Goal: Transaction & Acquisition: Purchase product/service

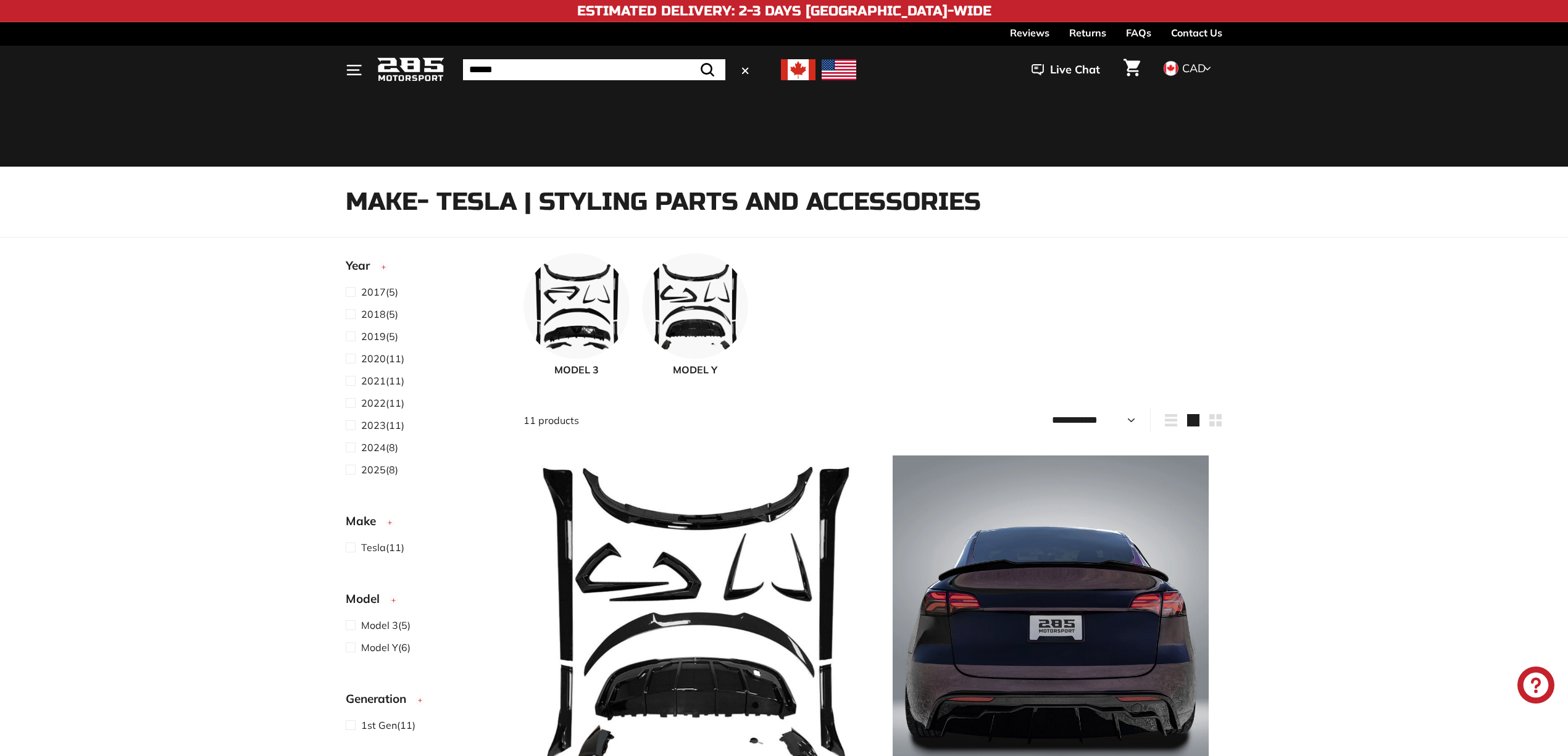
select select "**********"
click at [566, 60] on input "Search" at bounding box center [594, 70] width 262 height 21
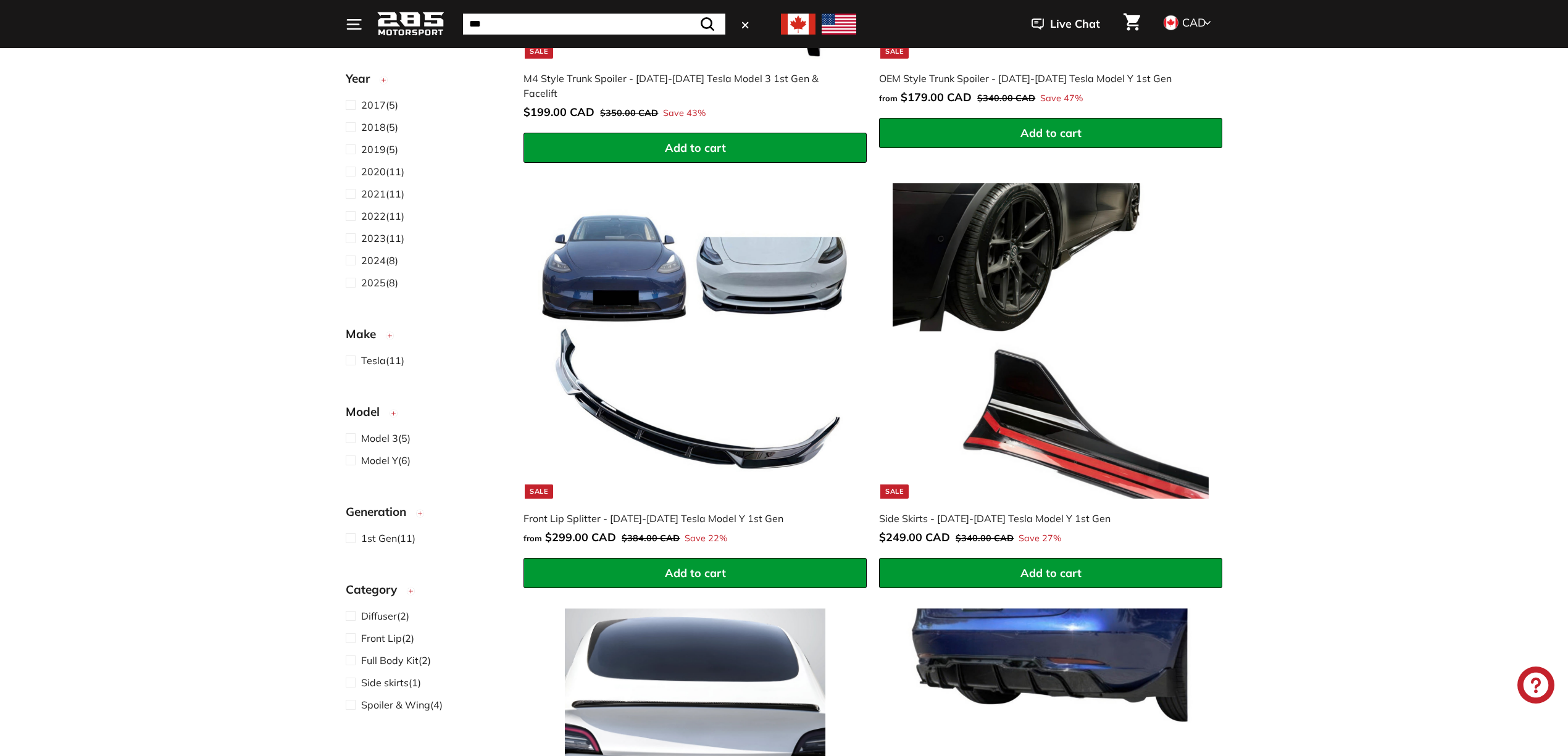
type input "***"
click at [690, 13] on button ".cls-1{fill:none;stroke:#000;stroke-miterlimit:10;stroke-width:2px} Search" at bounding box center [707, 24] width 36 height 21
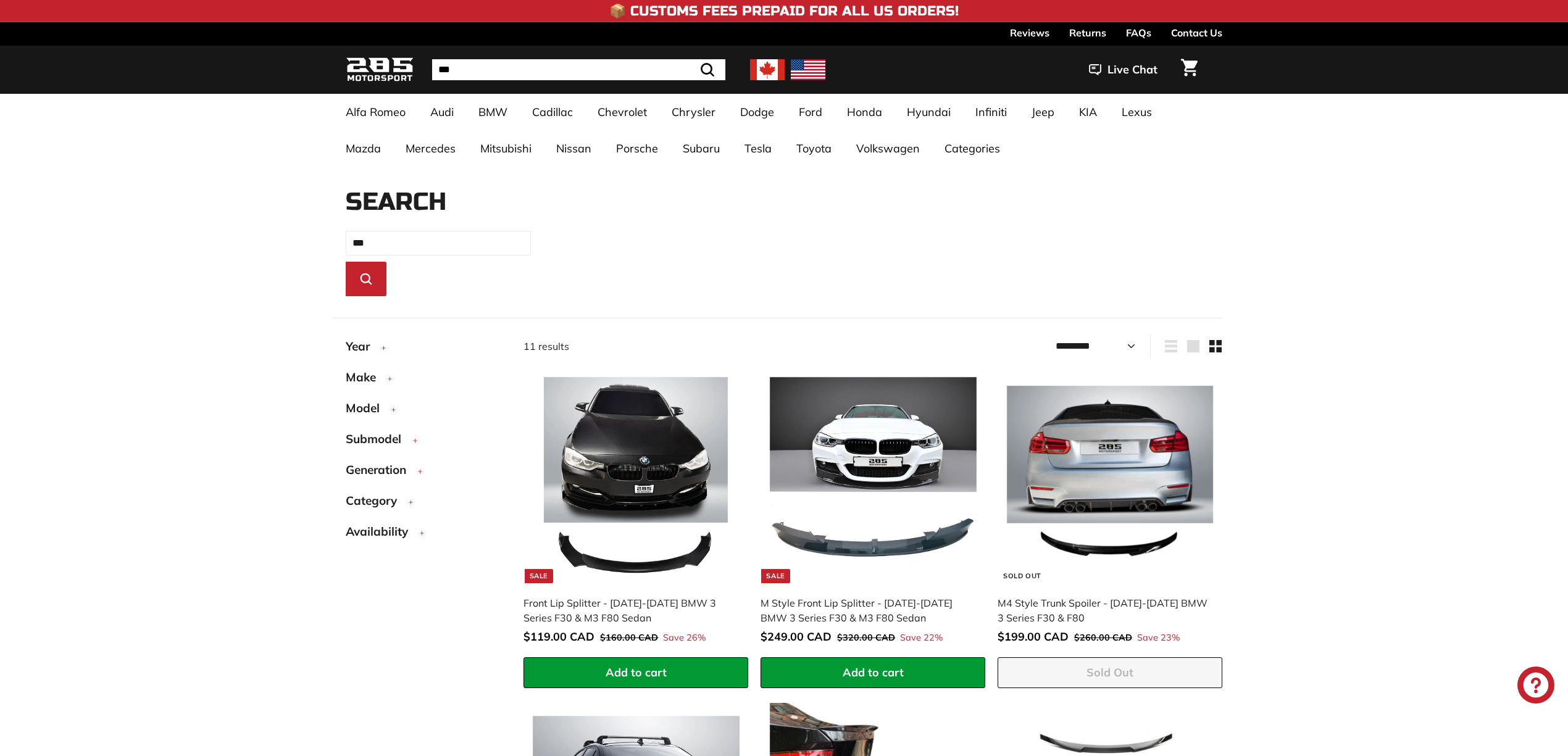
select select "*********"
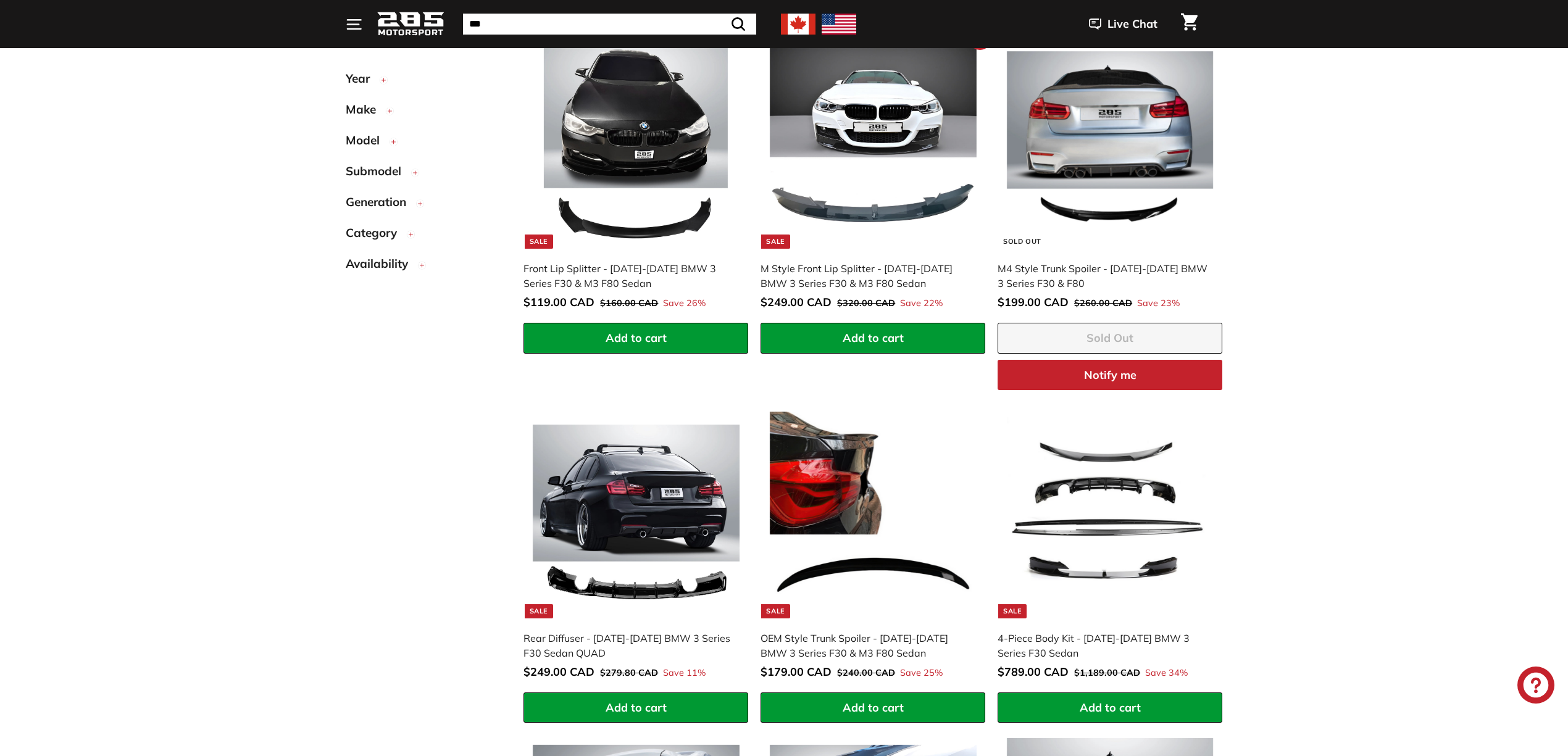
click at [868, 270] on div "M Style Front Lip Splitter - [DATE]-[DATE] BMW 3 Series F30 & M3 F80 Sedan" at bounding box center [867, 276] width 212 height 30
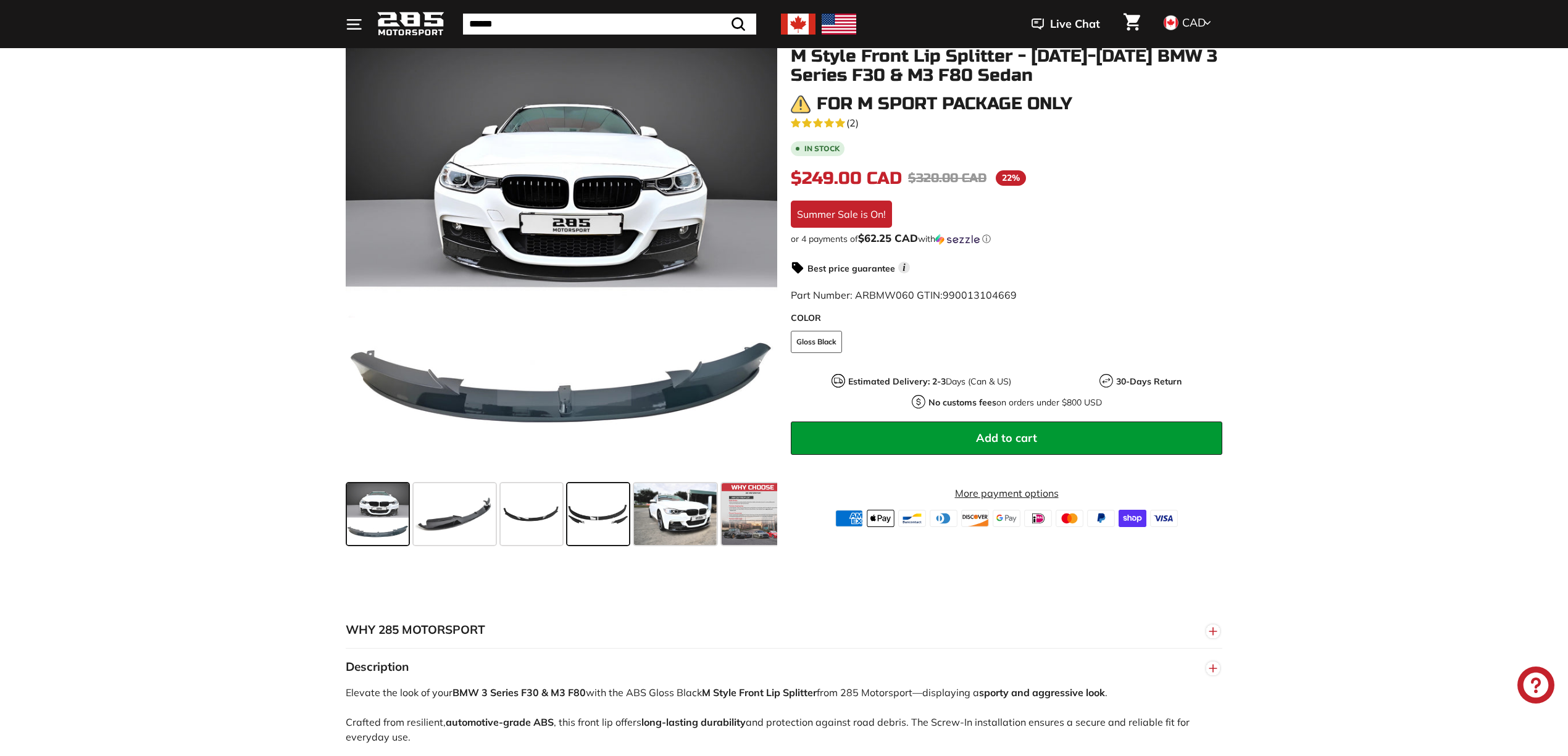
click at [595, 526] on span at bounding box center [598, 514] width 61 height 61
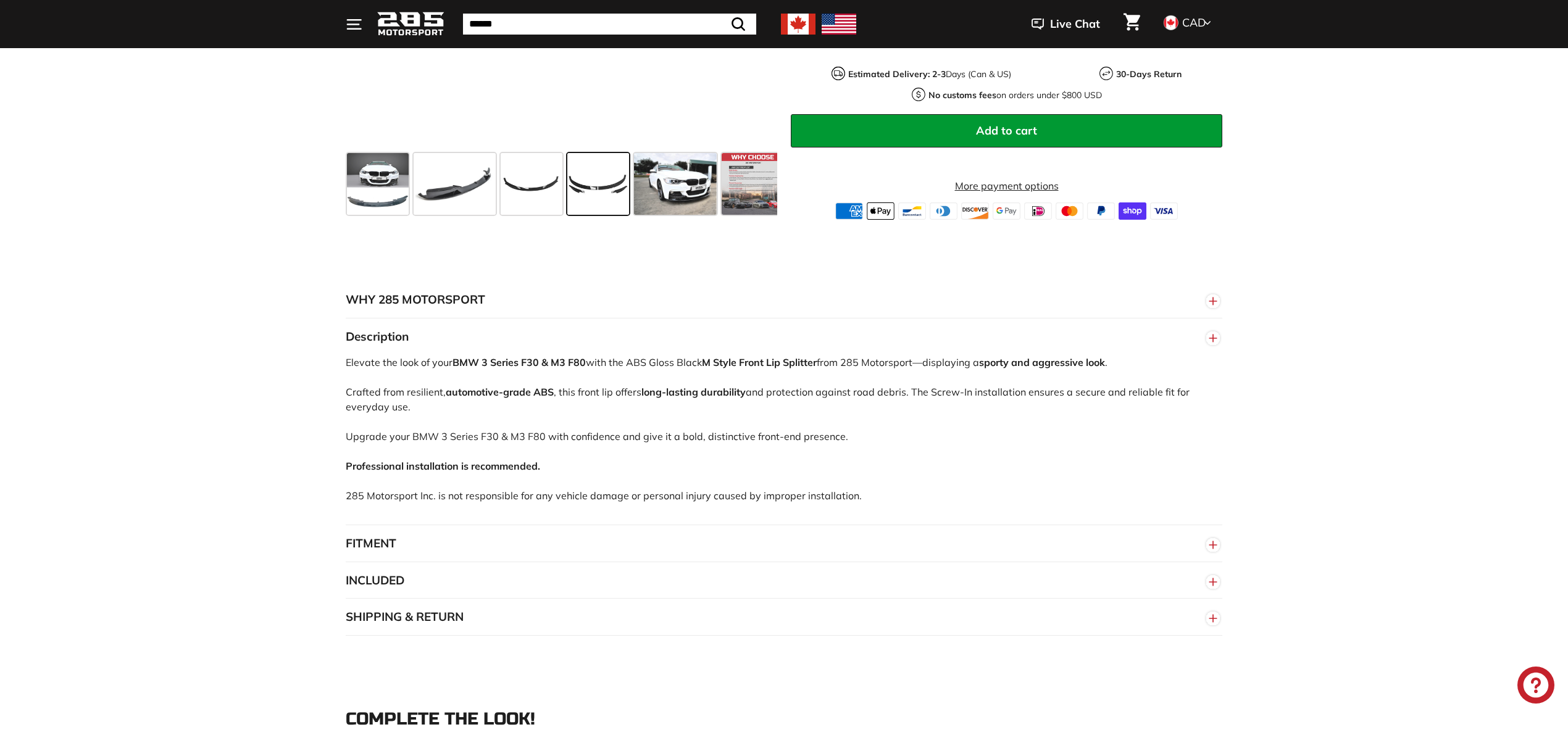
scroll to position [658, 0]
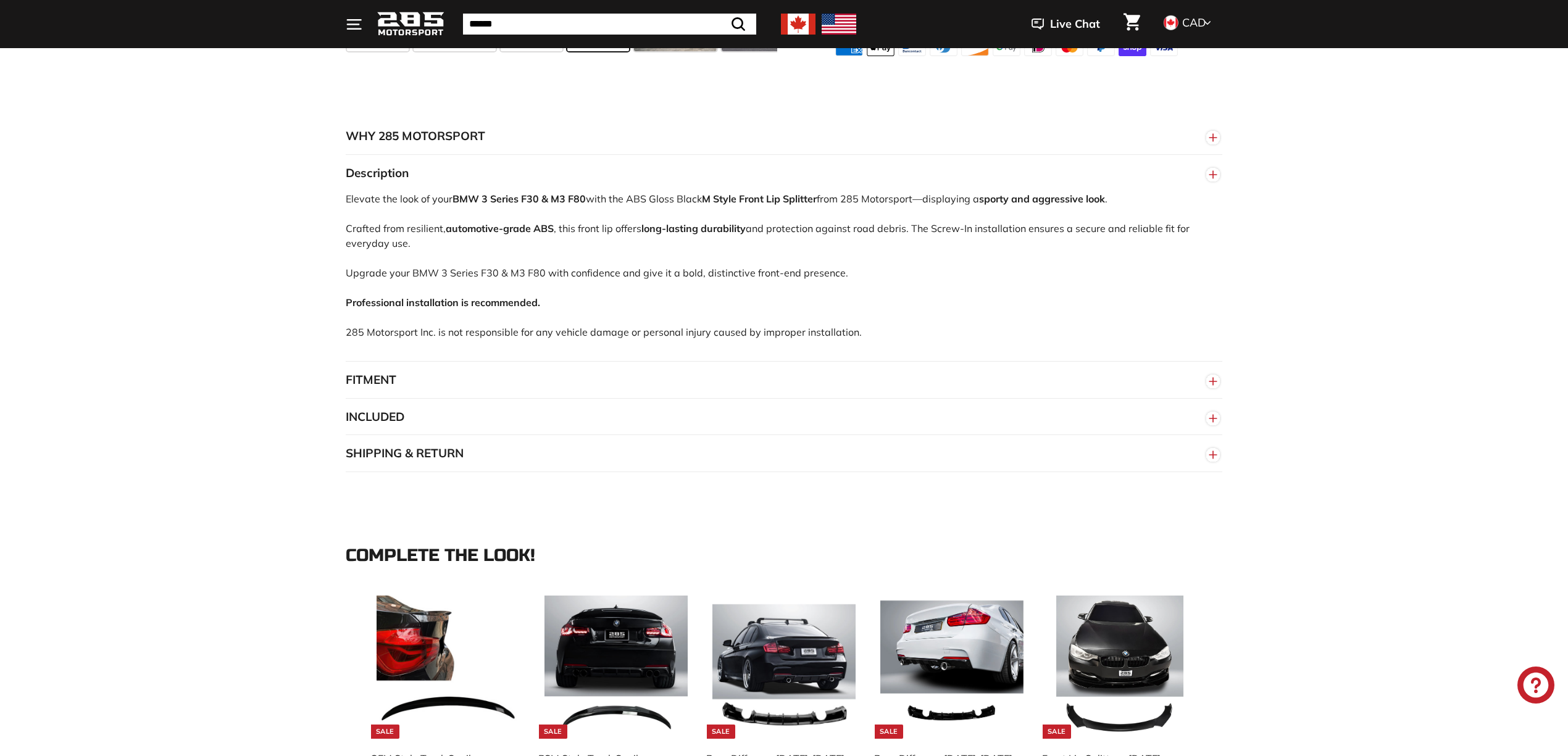
click at [658, 363] on button "FITMENT" at bounding box center [784, 380] width 877 height 37
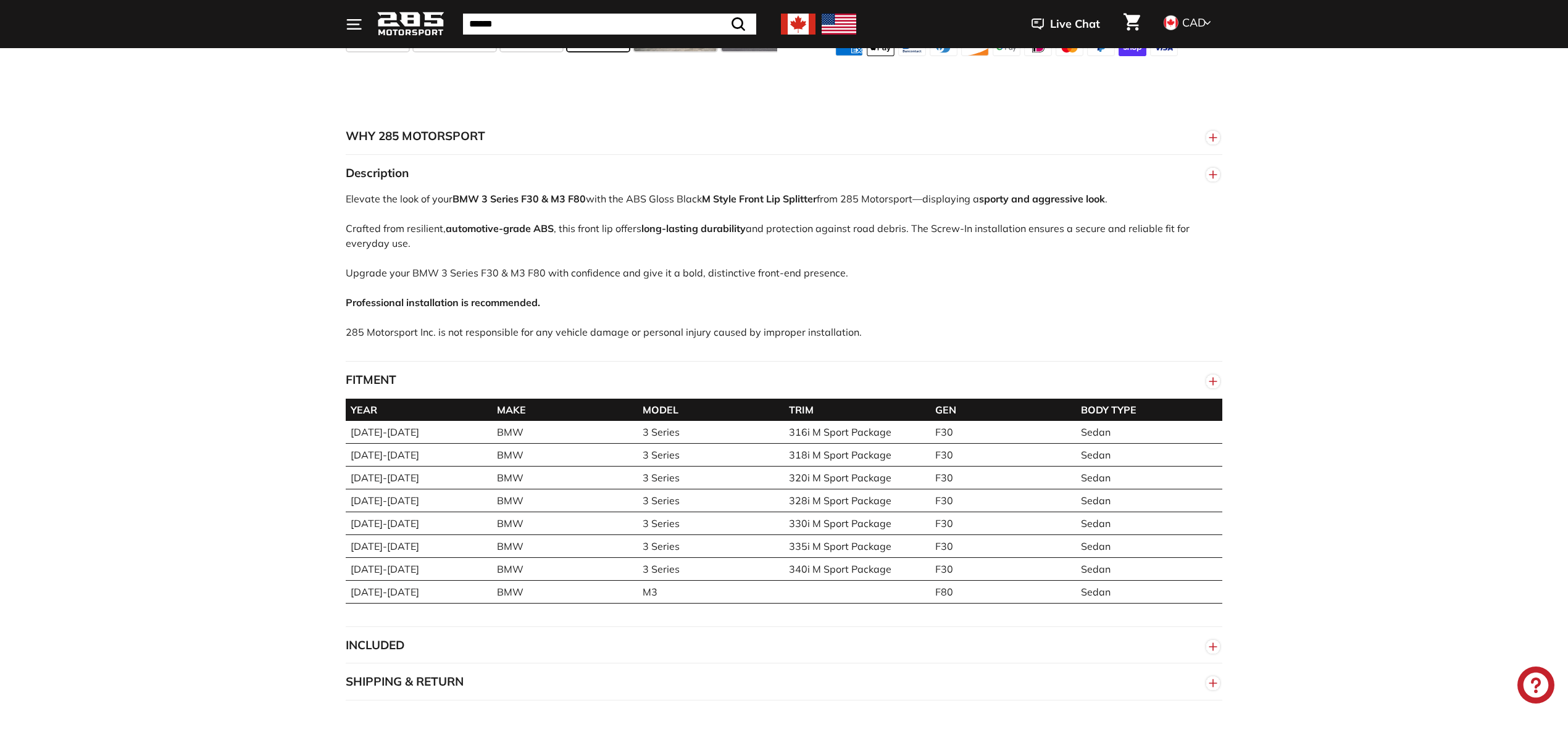
click at [515, 632] on button "INCLUDED" at bounding box center [784, 645] width 877 height 37
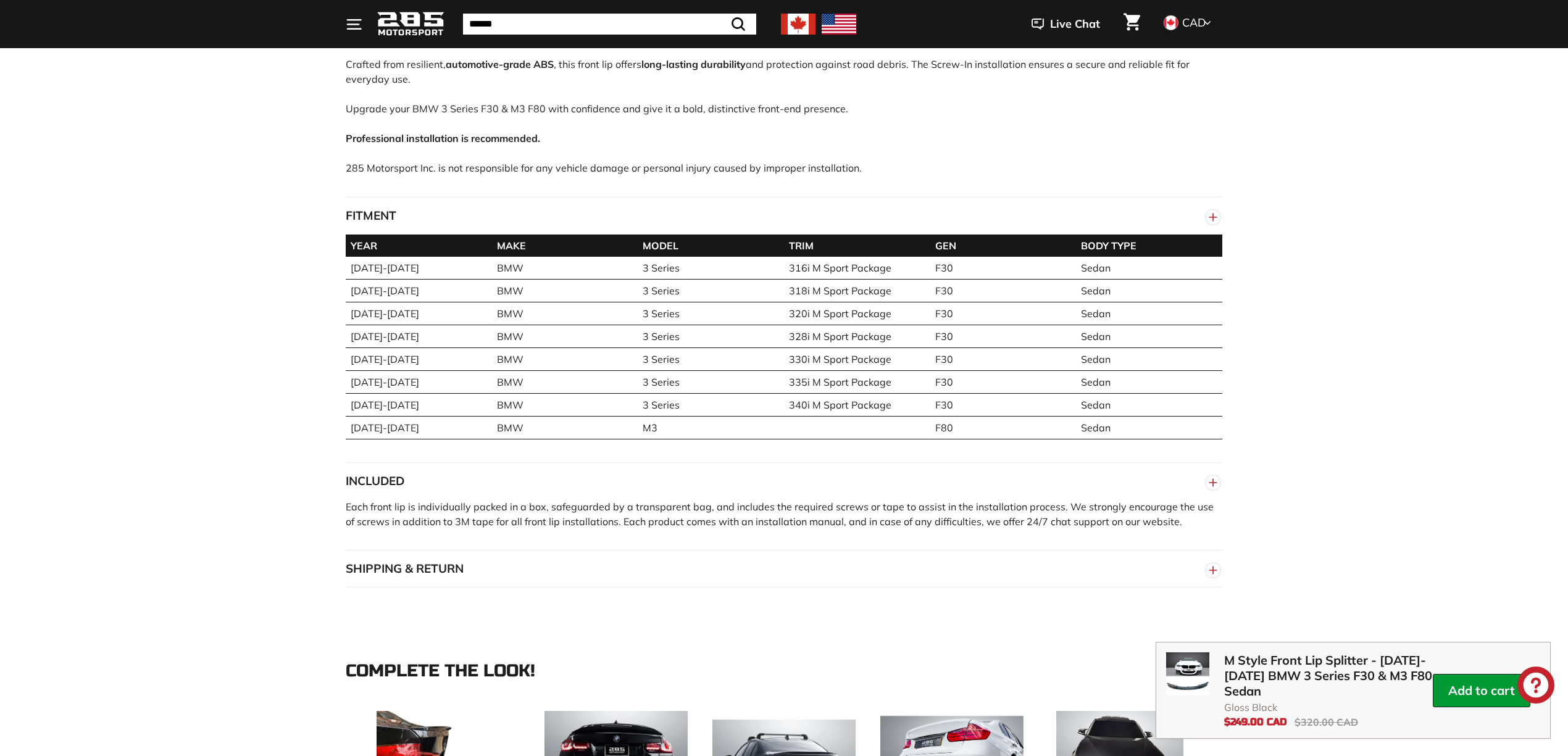
scroll to position [823, 0]
click at [687, 564] on button "SHIPPING & RETURN" at bounding box center [784, 568] width 877 height 37
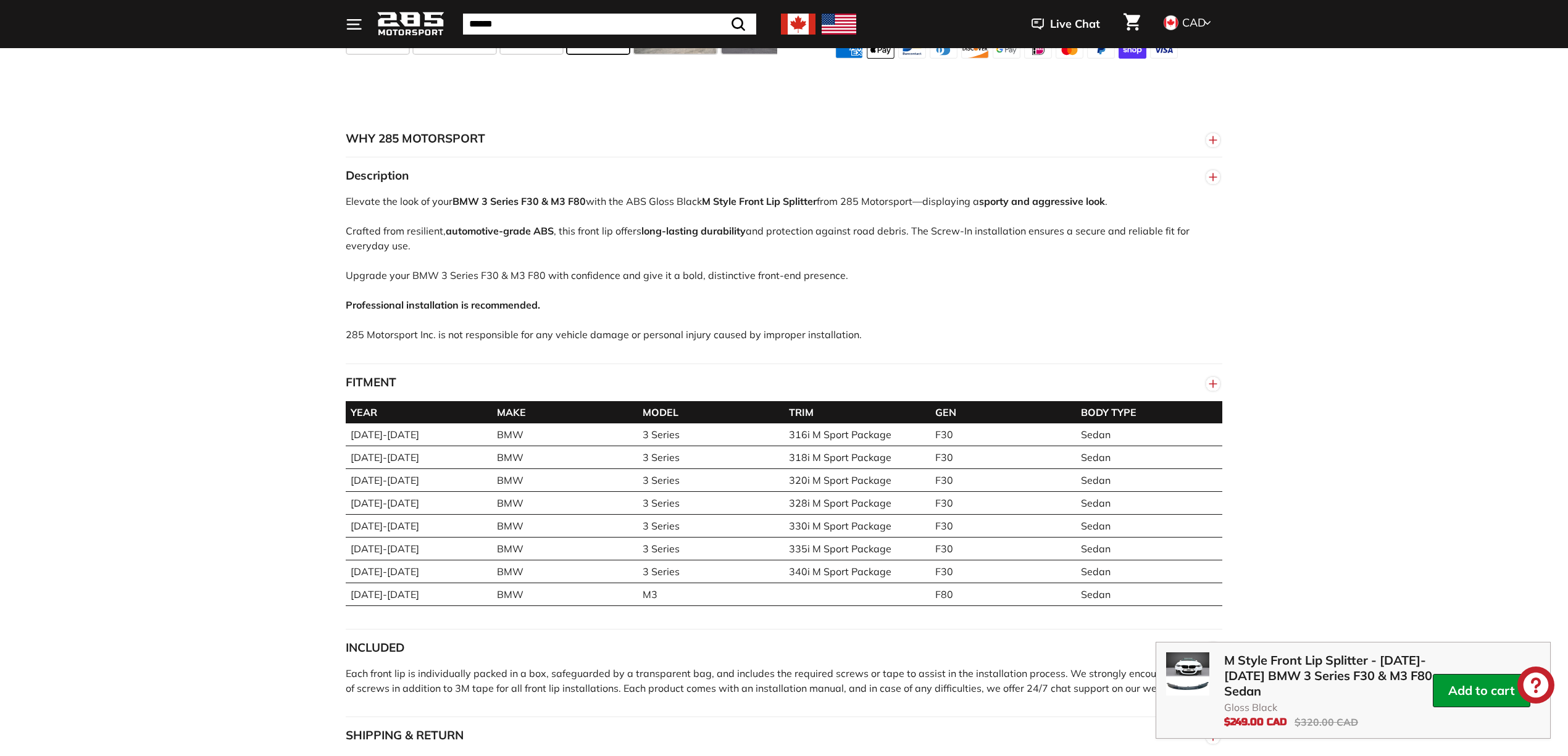
scroll to position [494, 0]
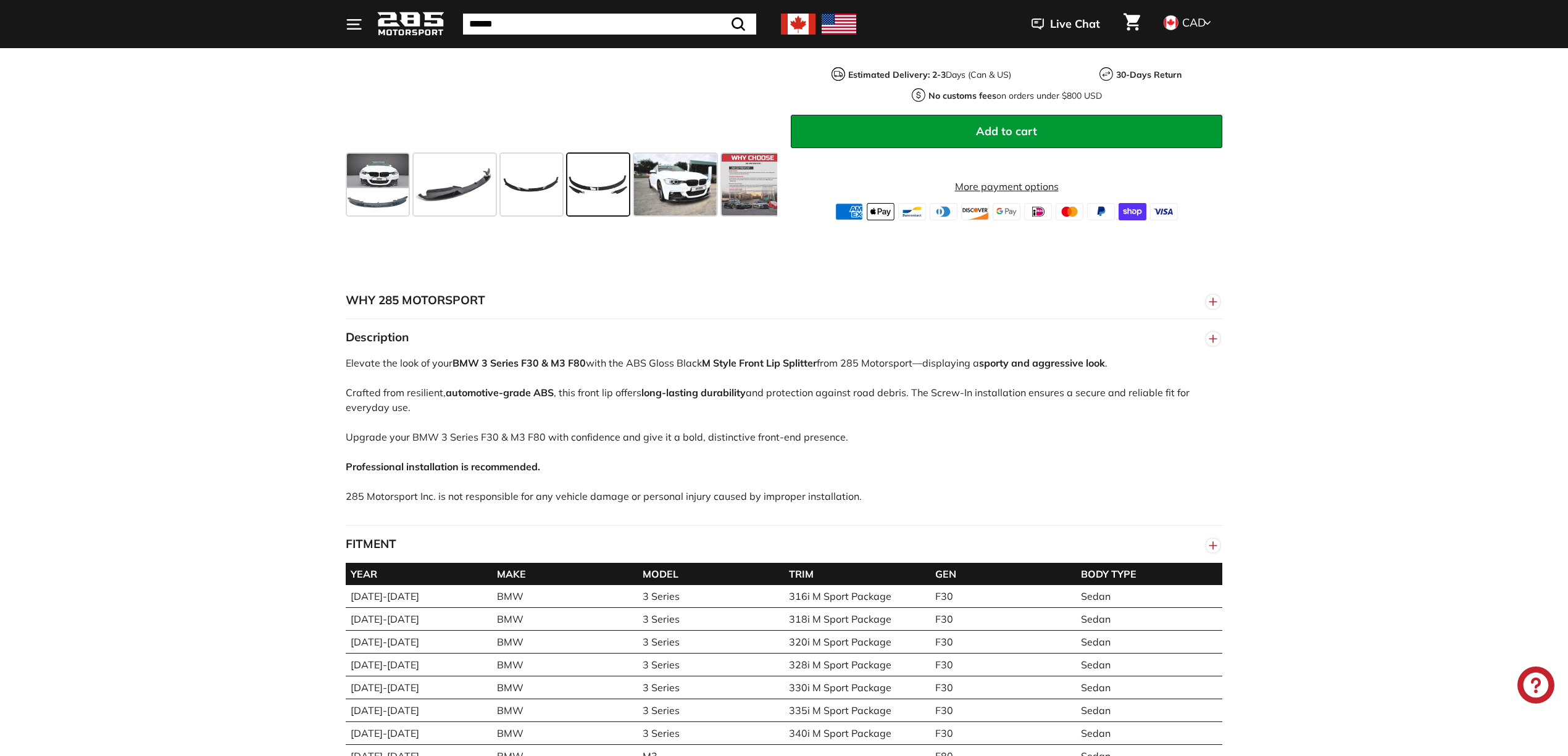
click at [1207, 301] on circle "button" at bounding box center [1213, 301] width 13 height 13
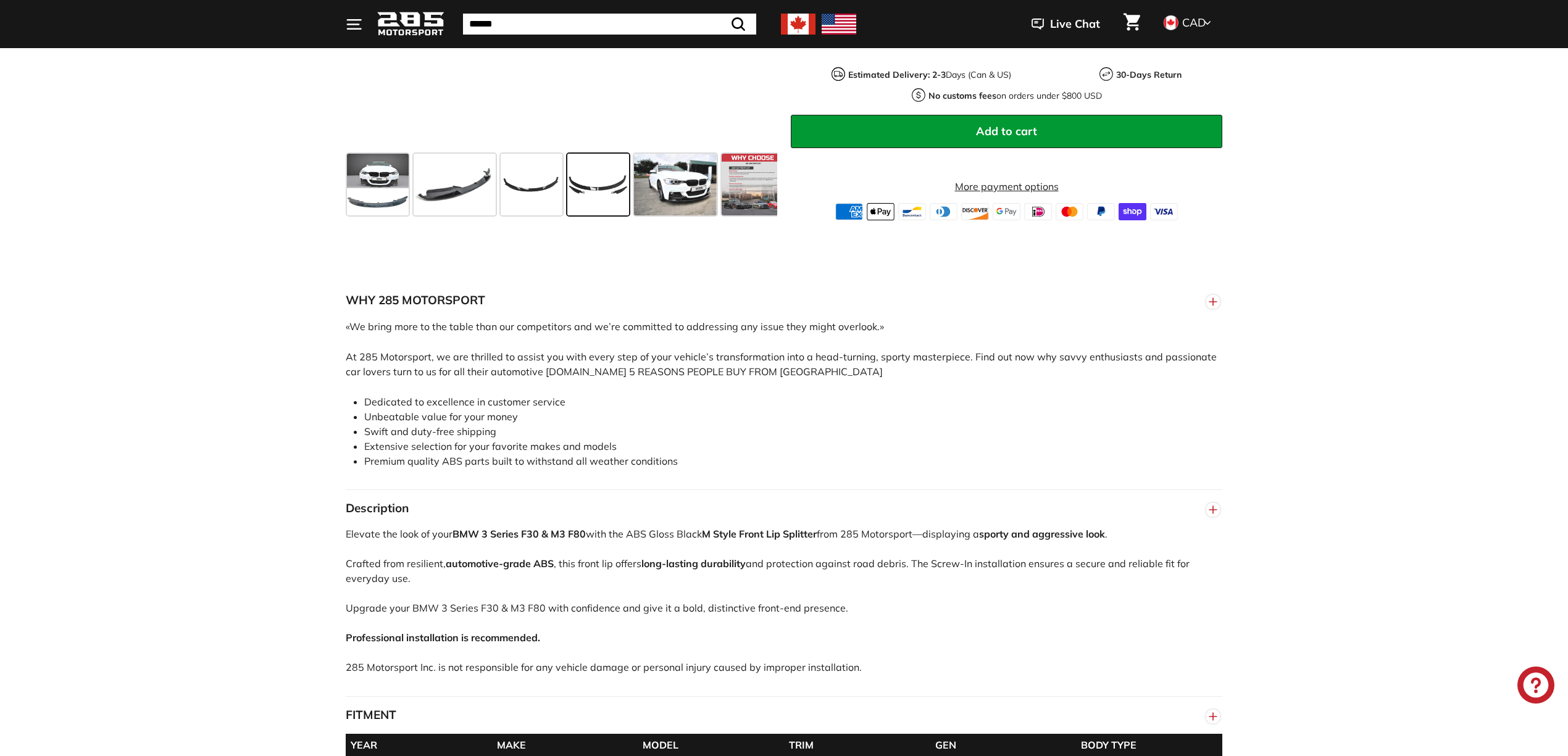
click at [1208, 301] on circle "button" at bounding box center [1213, 301] width 13 height 13
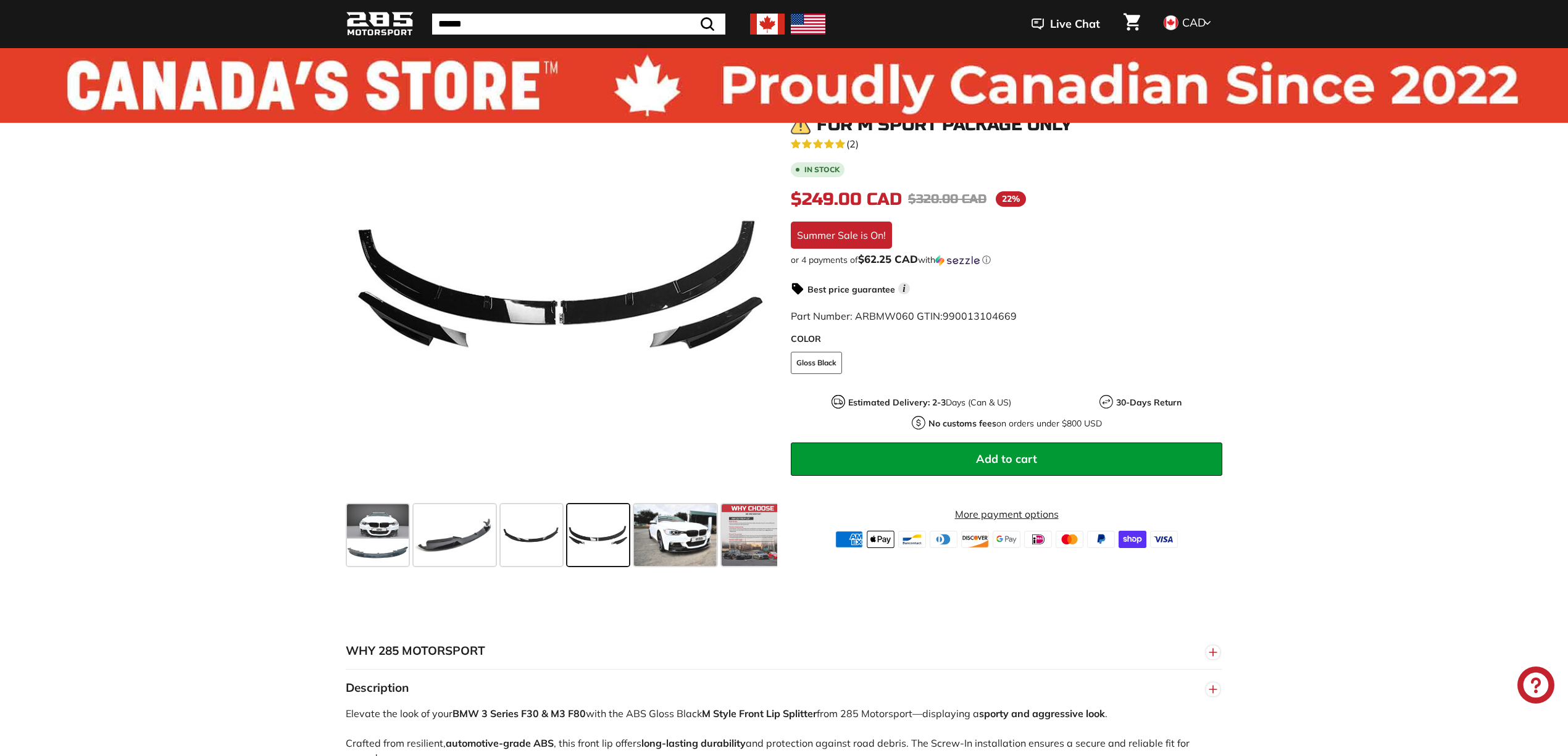
scroll to position [0, 0]
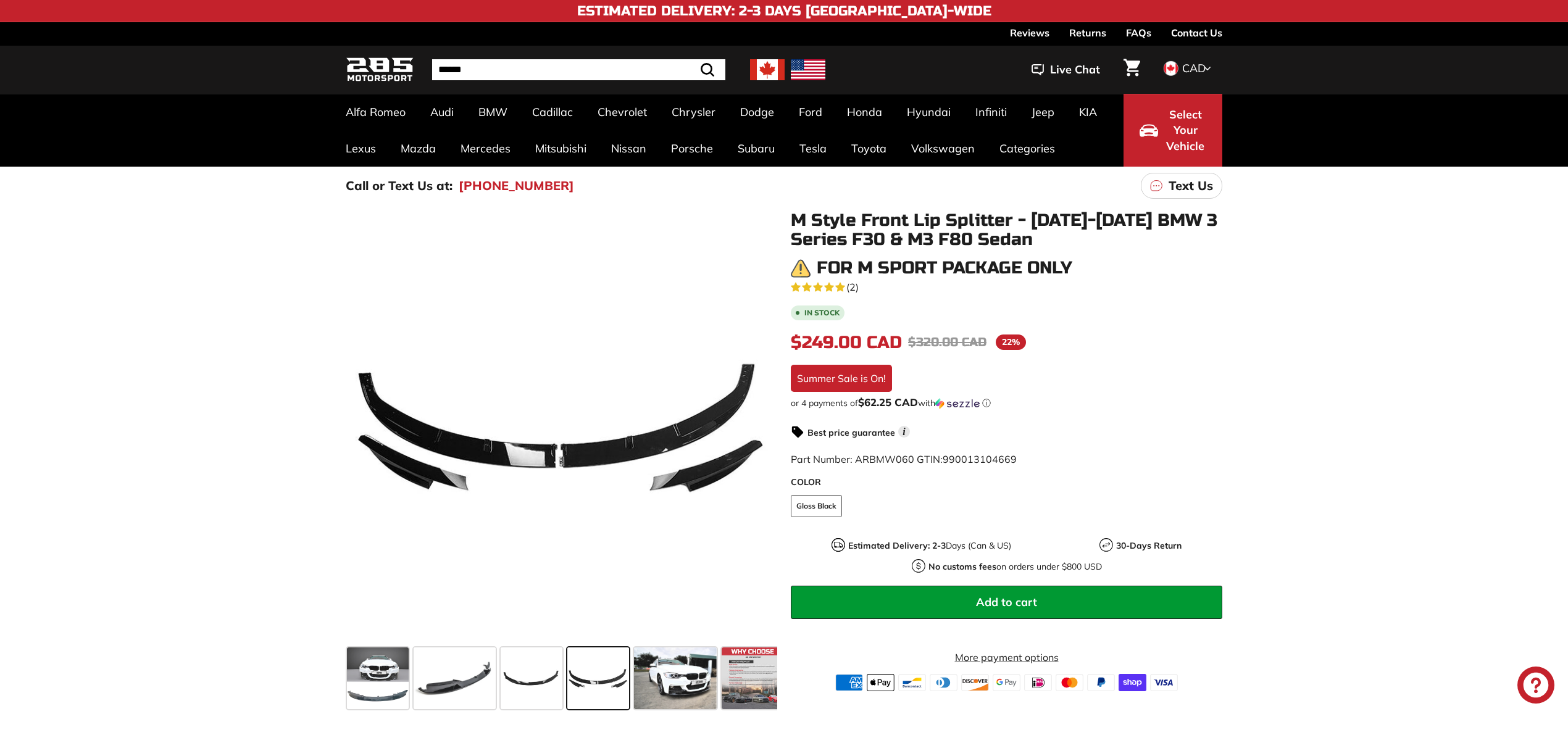
click at [546, 84] on div ". . . Site navigation . . . Site navigation 285 Motorsport Search Close .cls-1{…" at bounding box center [784, 70] width 877 height 42
click at [546, 75] on input "Search" at bounding box center [579, 70] width 293 height 21
type input "***"
click at [659, 60] on button ".cls-1{fill:none;stroke:#000;stroke-miterlimit:10;stroke-width:2px} Search" at bounding box center [677, 70] width 36 height 21
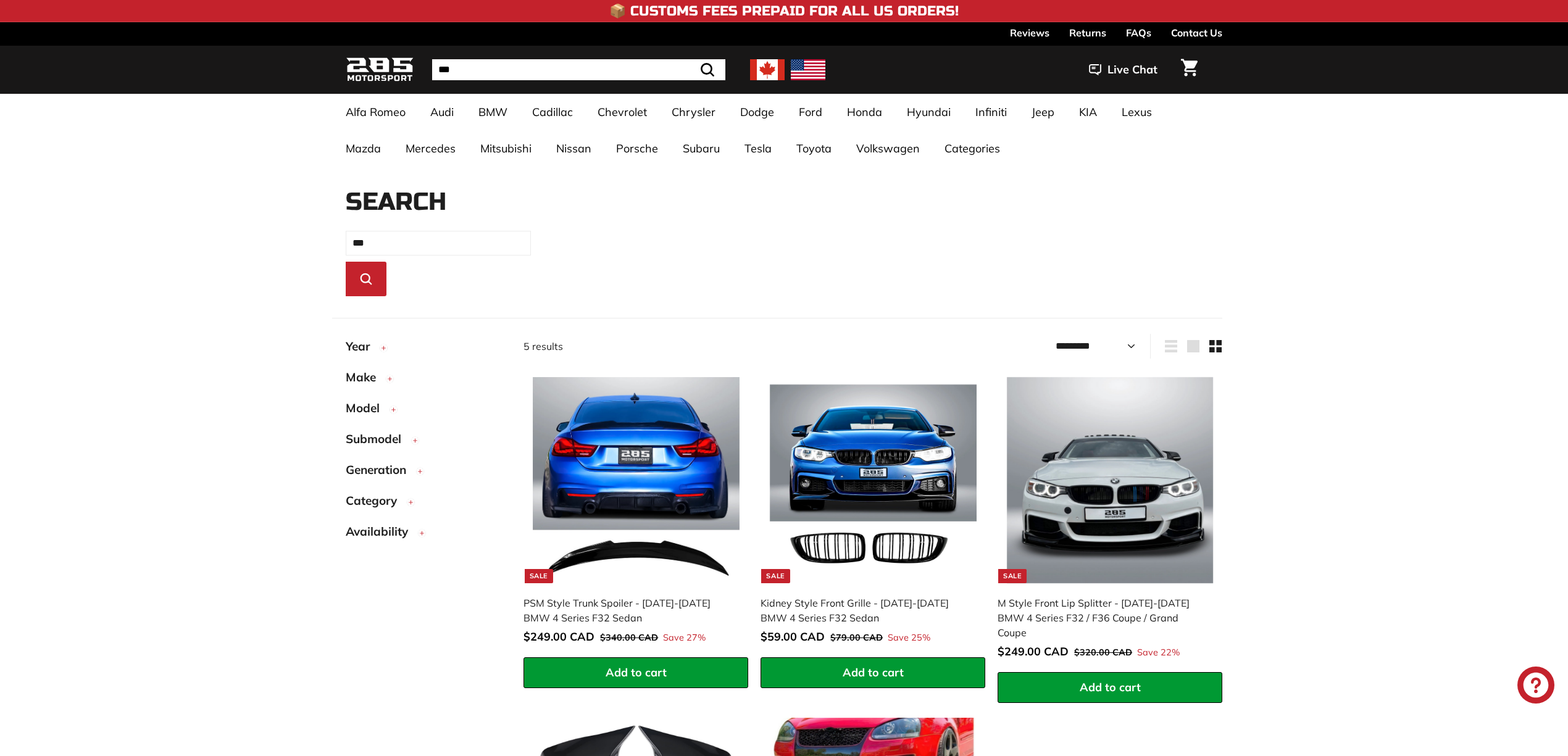
select select "*********"
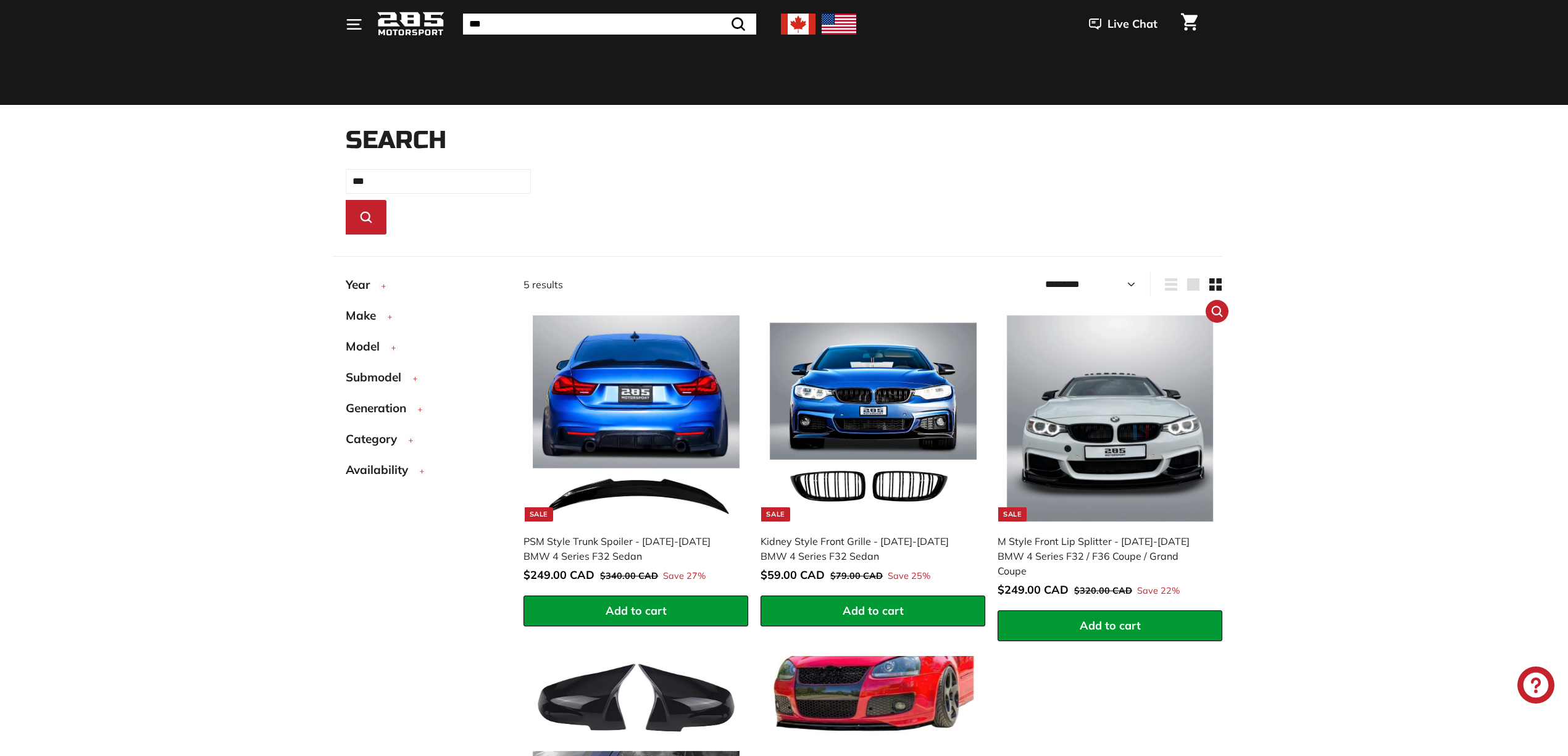
scroll to position [334, 0]
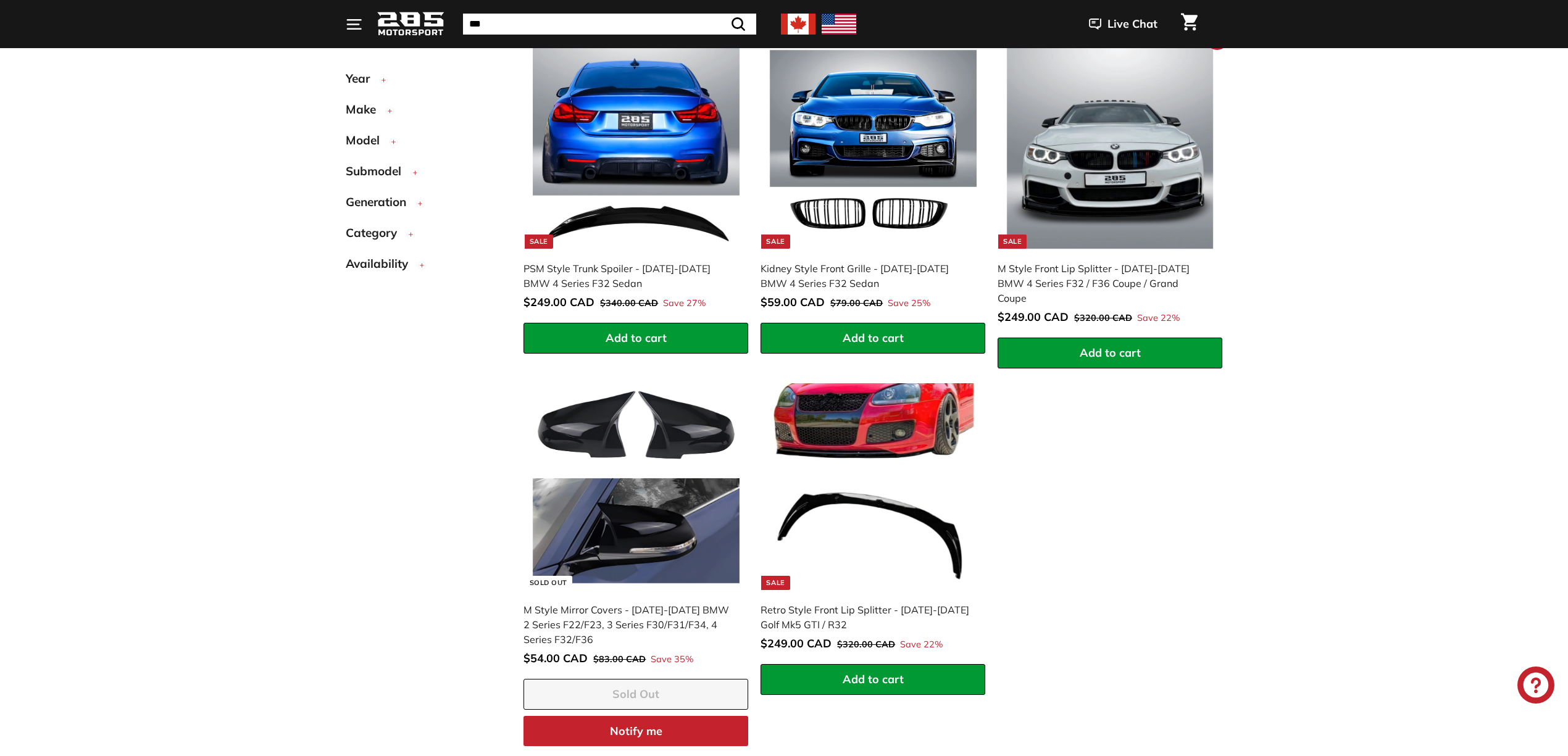
click at [1097, 173] on img at bounding box center [1111, 146] width 207 height 207
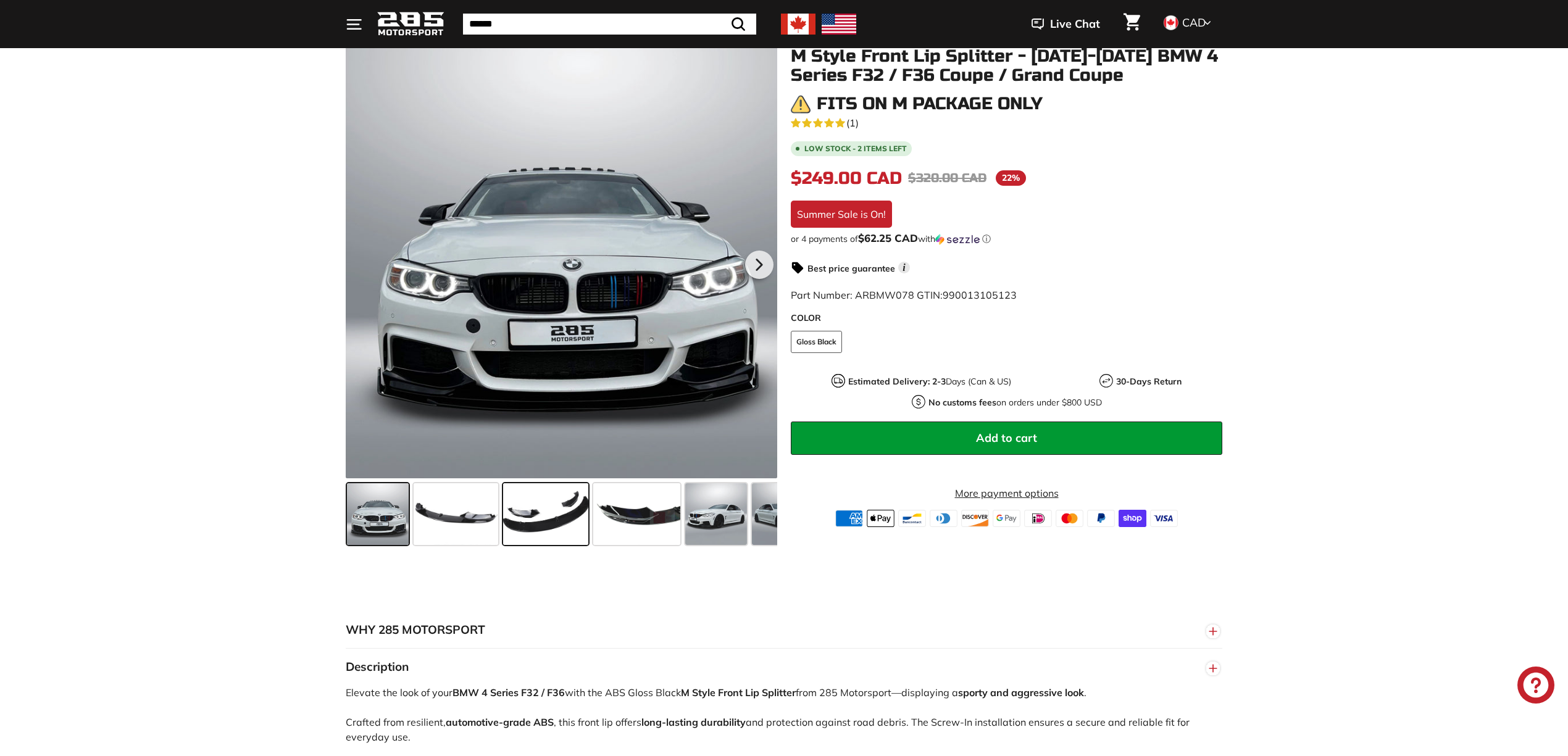
click at [572, 526] on span at bounding box center [545, 514] width 85 height 61
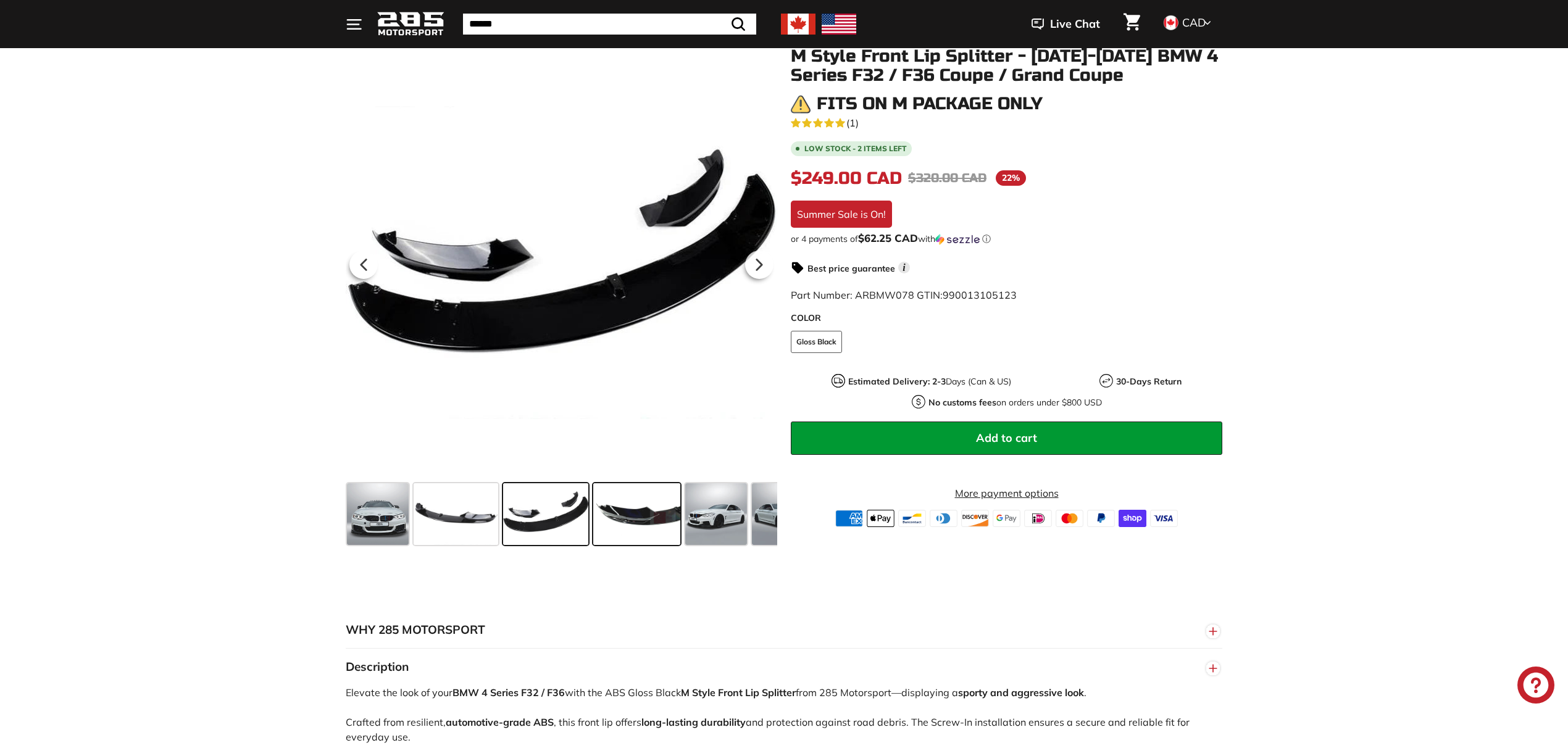
click at [638, 511] on span at bounding box center [636, 514] width 87 height 61
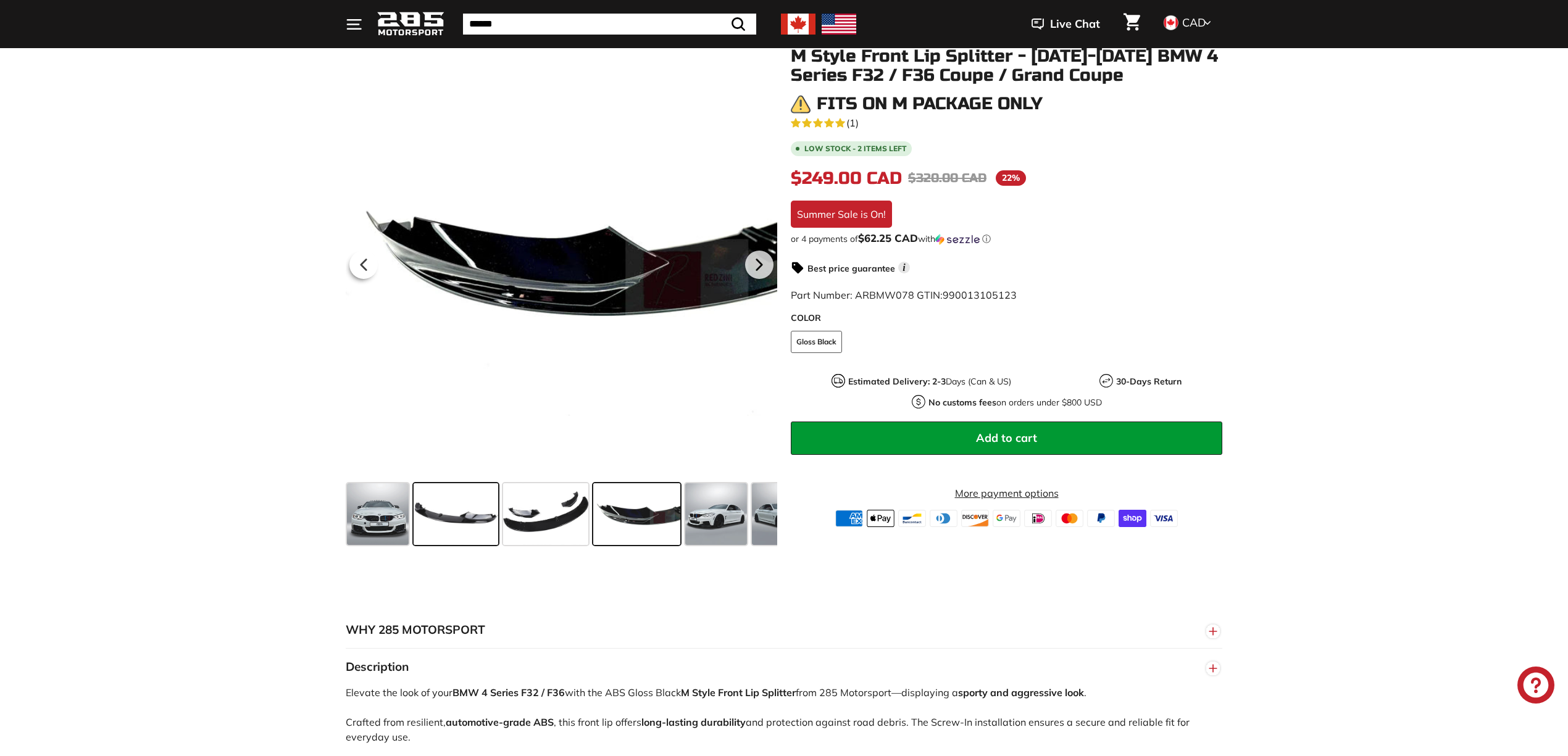
click at [472, 524] on span at bounding box center [455, 514] width 84 height 61
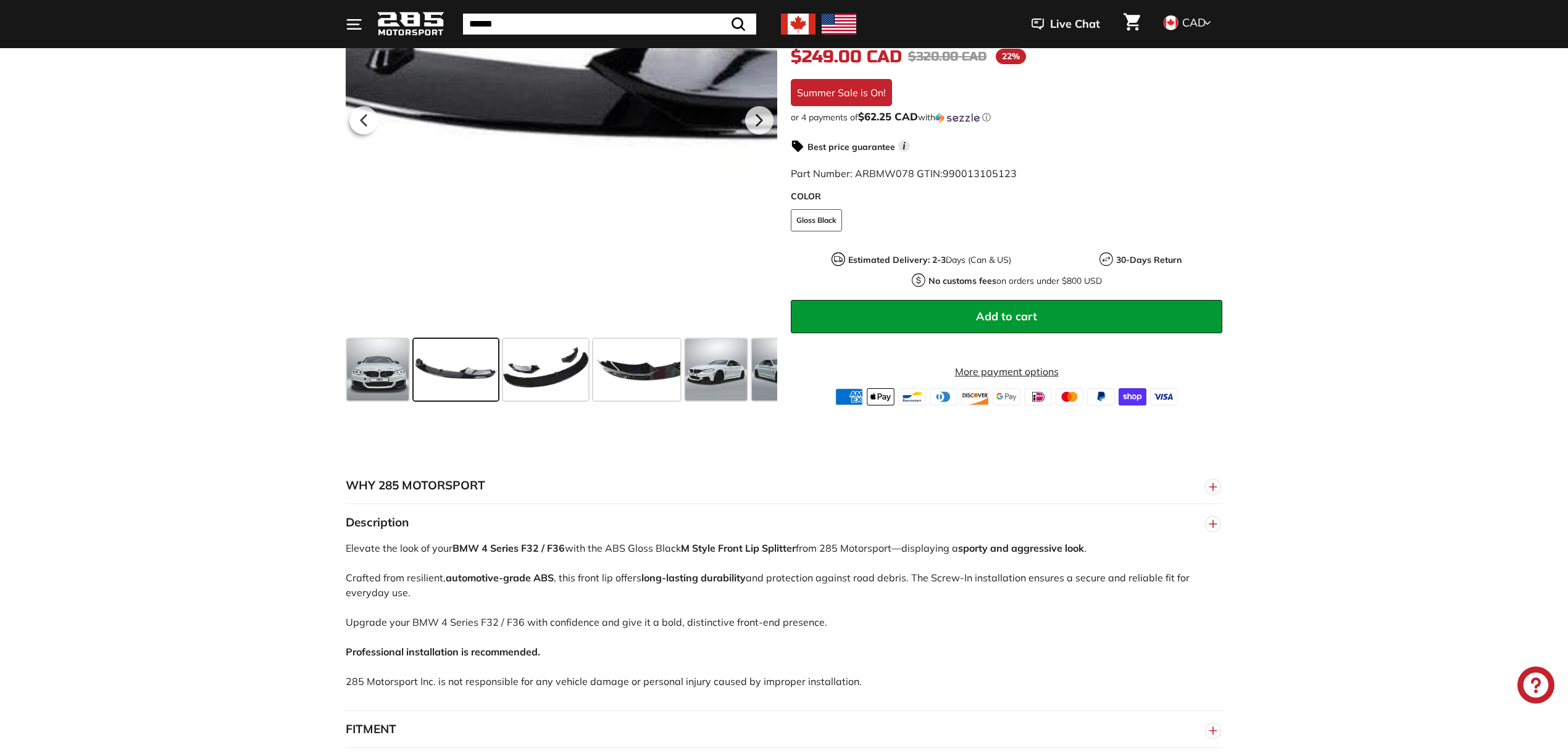
scroll to position [576, 0]
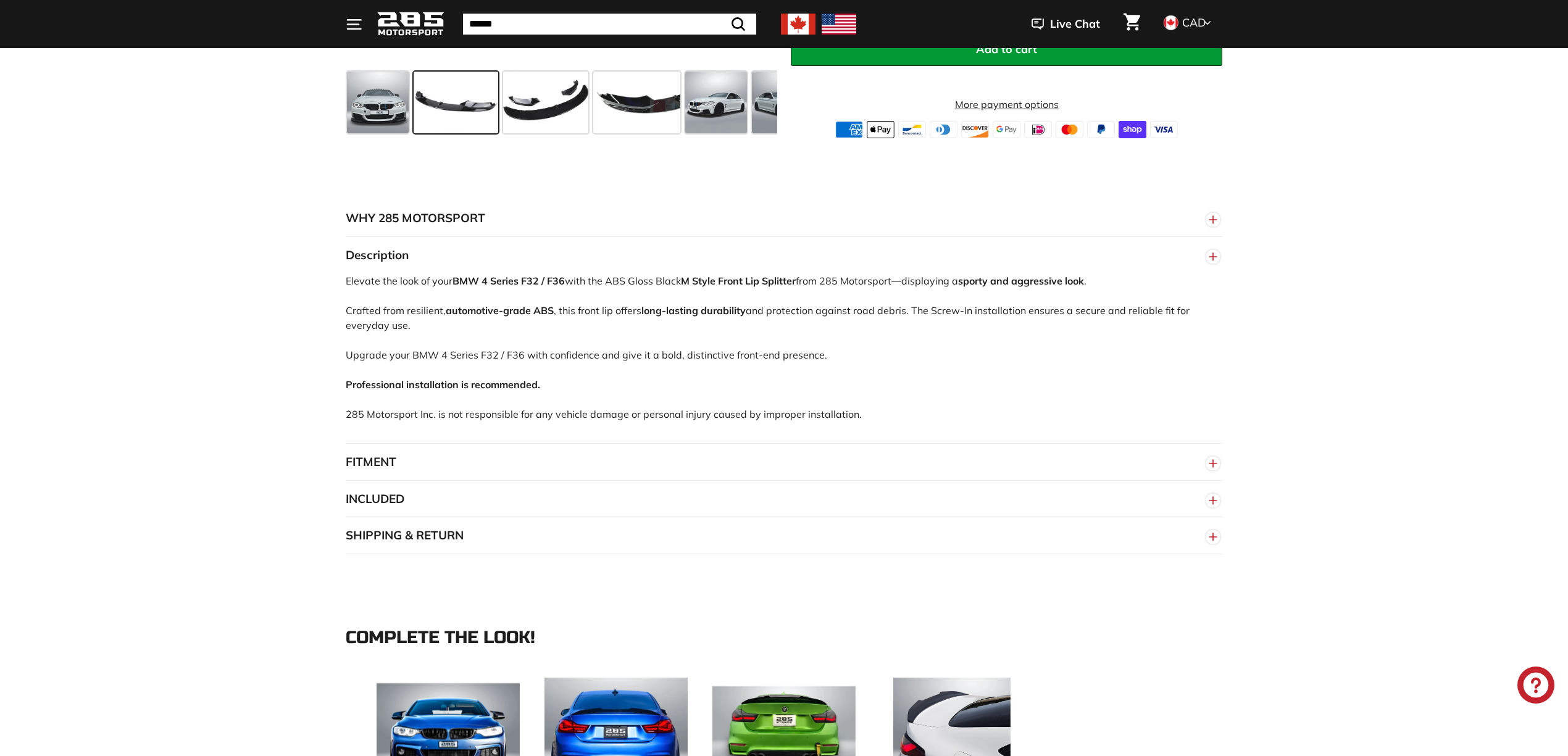
click at [621, 455] on button "FITMENT" at bounding box center [784, 462] width 877 height 37
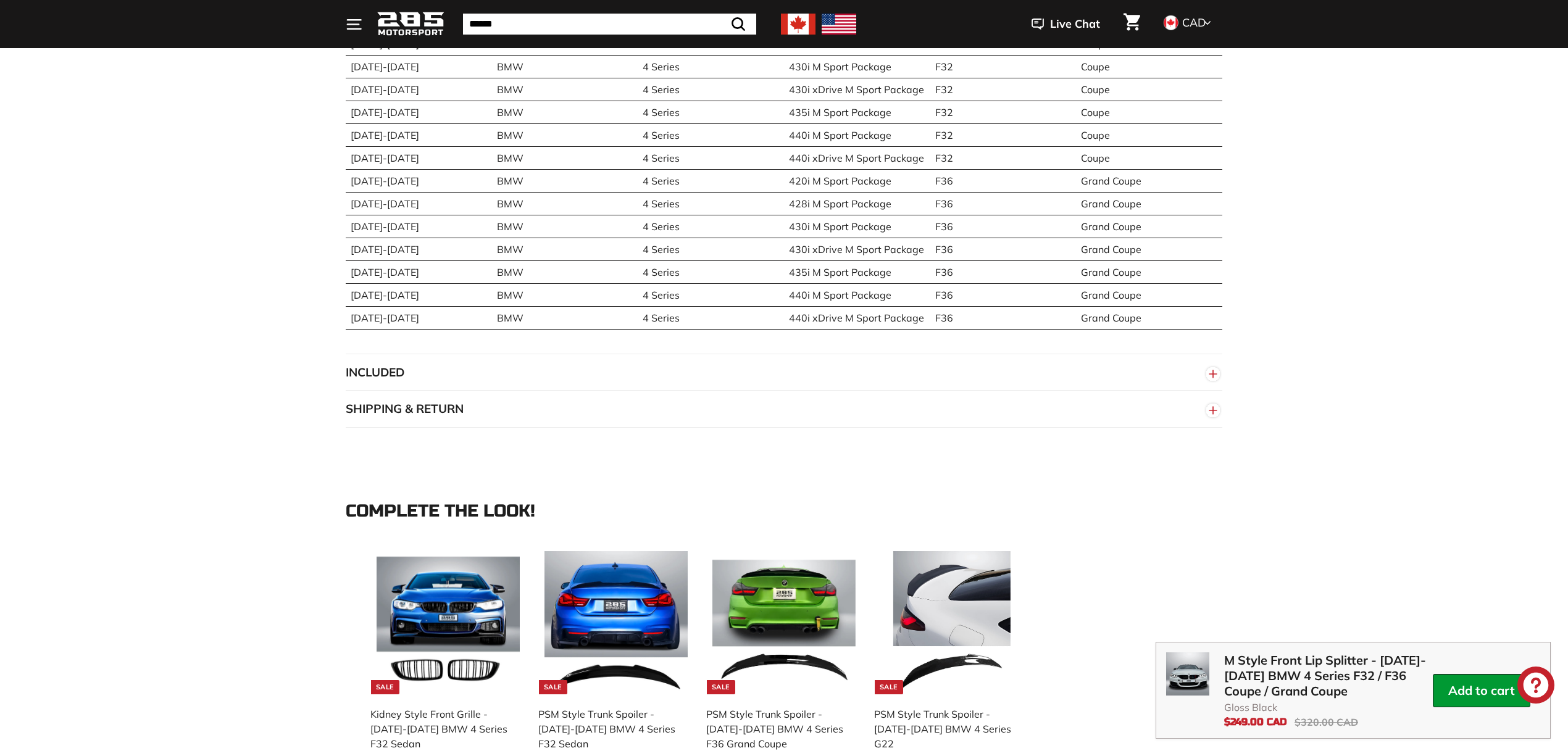
scroll to position [1069, 0]
click at [503, 367] on button "INCLUDED" at bounding box center [784, 372] width 877 height 37
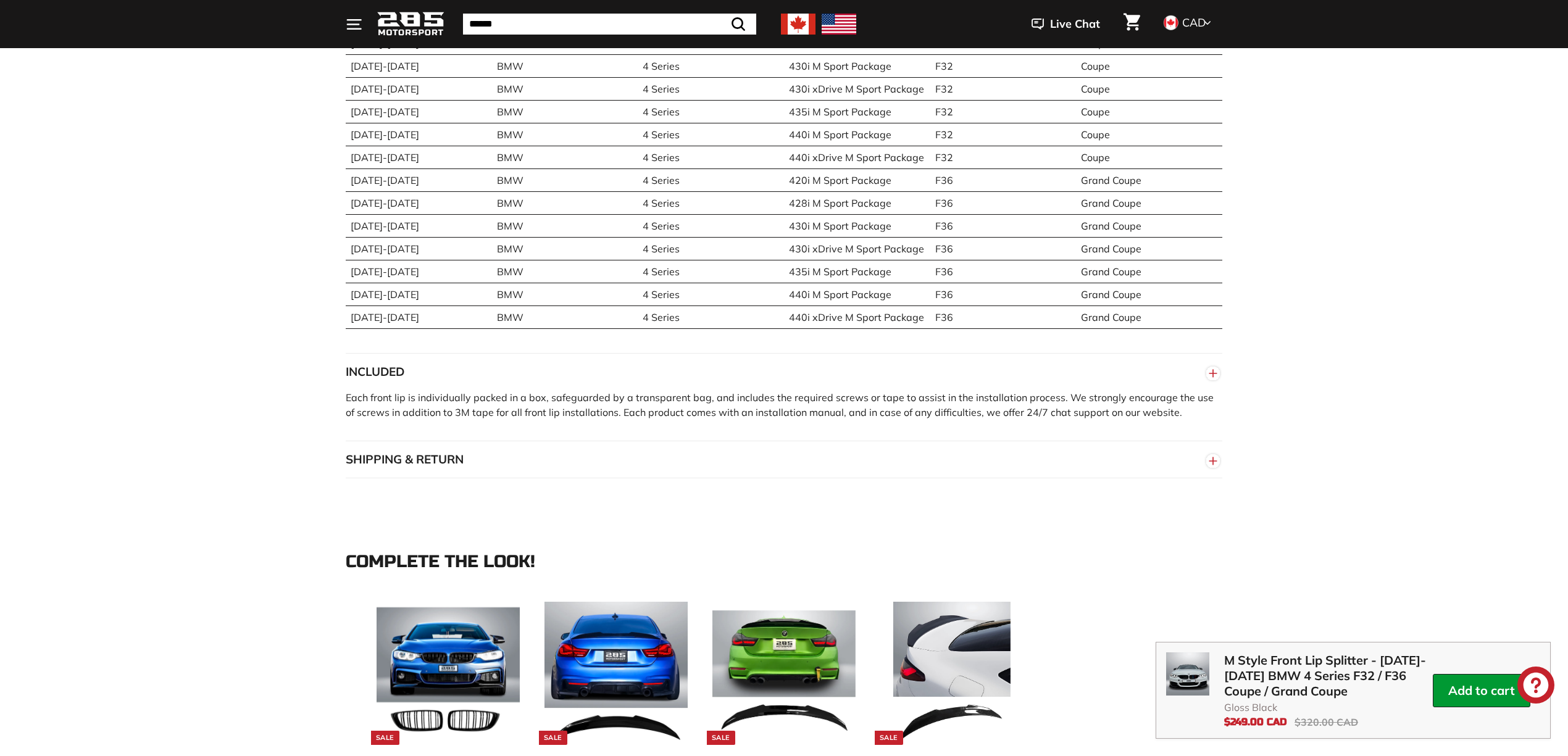
click at [525, 455] on button "SHIPPING & RETURN" at bounding box center [784, 460] width 877 height 37
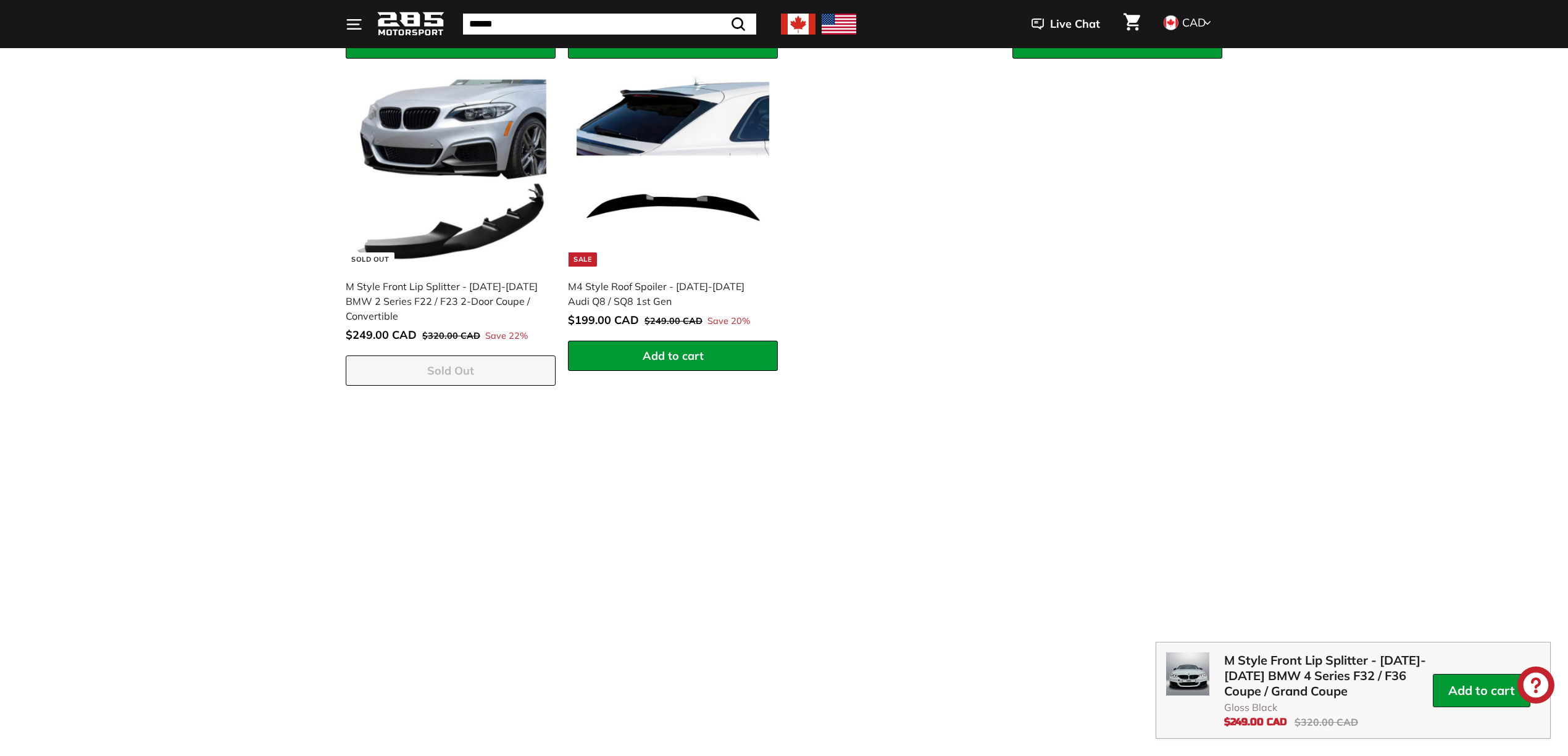
scroll to position [2633, 0]
